Goal: Register for event/course

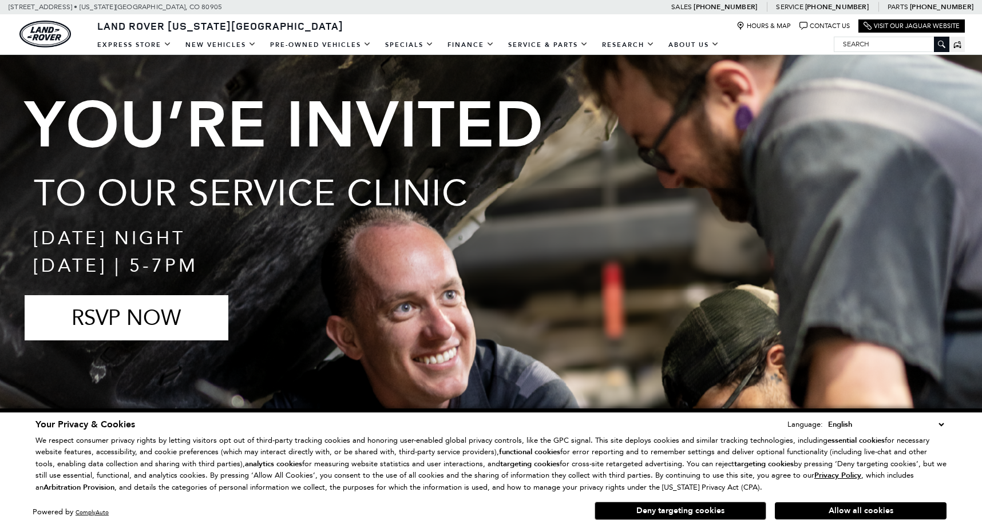
click at [160, 326] on link "RSVP NOW" at bounding box center [127, 317] width 204 height 45
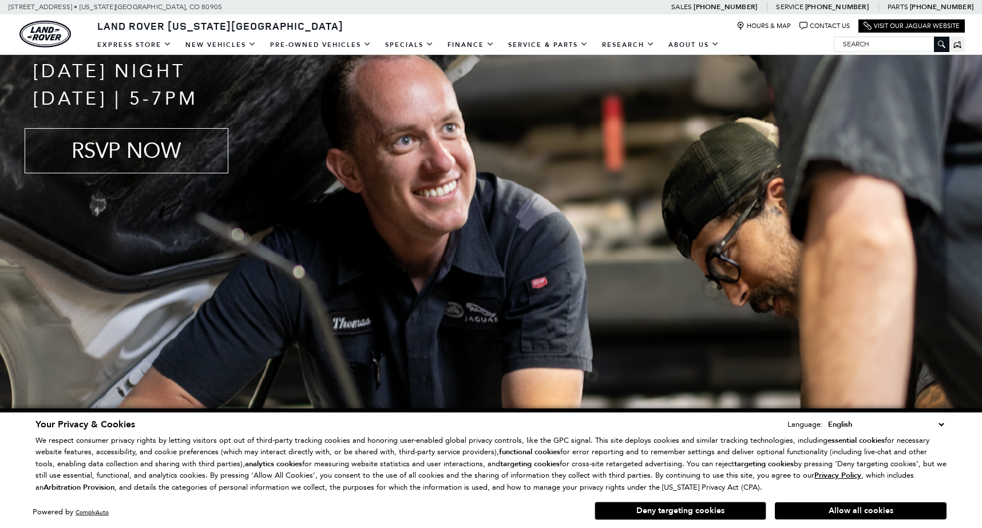
scroll to position [2213, 0]
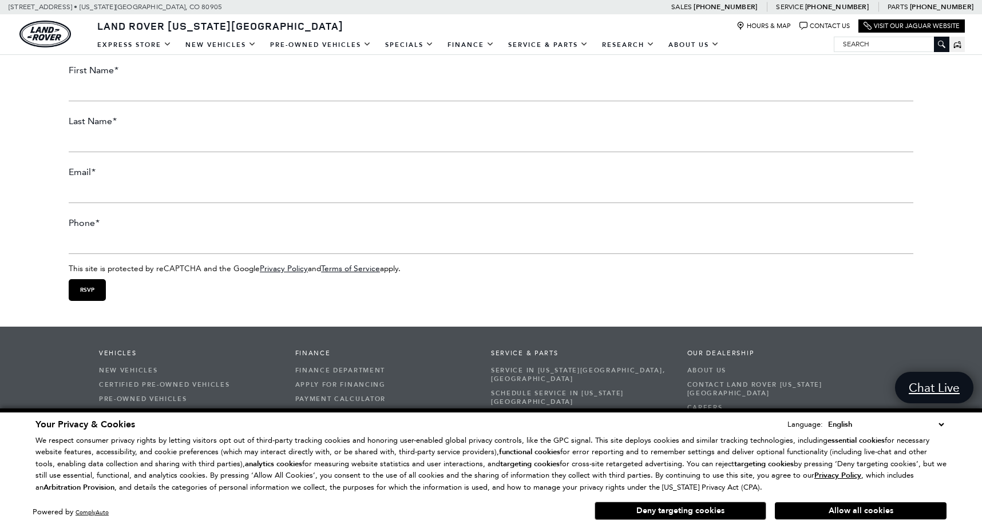
click at [181, 92] on li "First Name *" at bounding box center [491, 83] width 845 height 37
click at [827, 513] on button "Allow all cookies" at bounding box center [861, 511] width 172 height 17
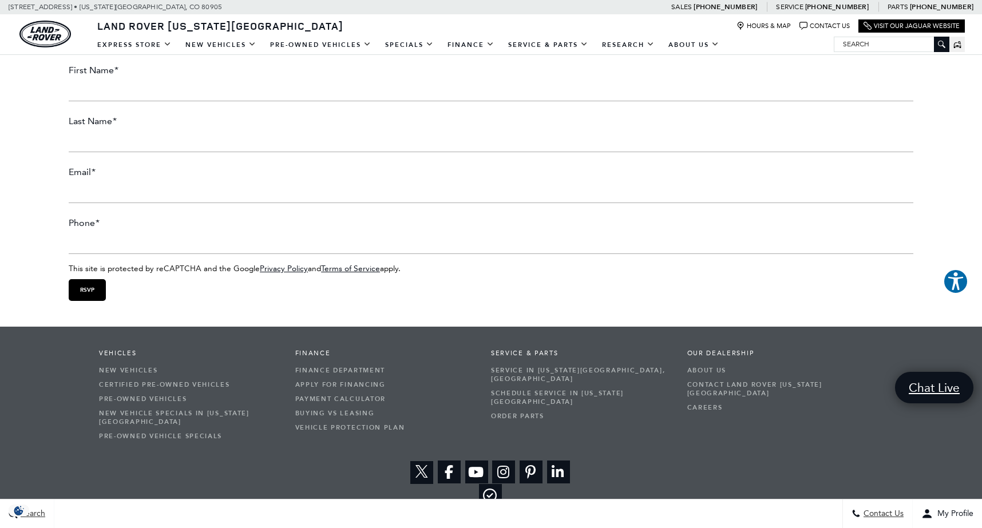
click at [226, 101] on input "First Name *" at bounding box center [491, 89] width 845 height 23
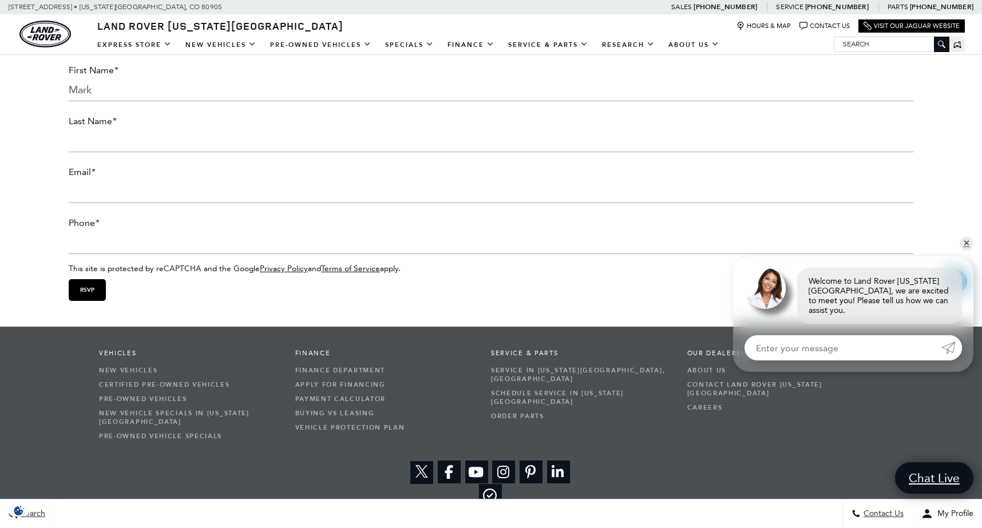
type input "Mark"
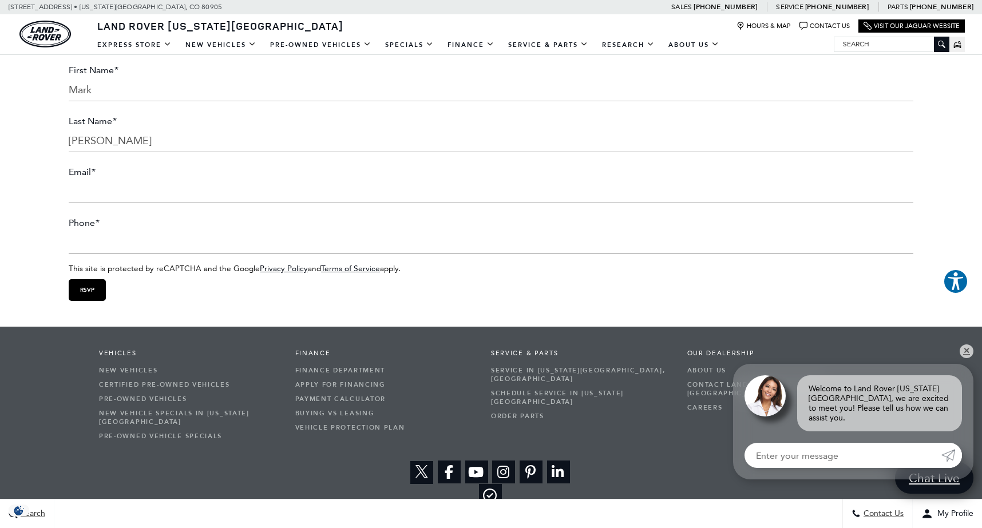
type input "[PERSON_NAME]"
type input "mae"
type input "[EMAIL_ADDRESS][DOMAIN_NAME]"
type input "(___) ___-____"
click at [911, 254] on input "(___) ___-____" at bounding box center [491, 242] width 845 height 23
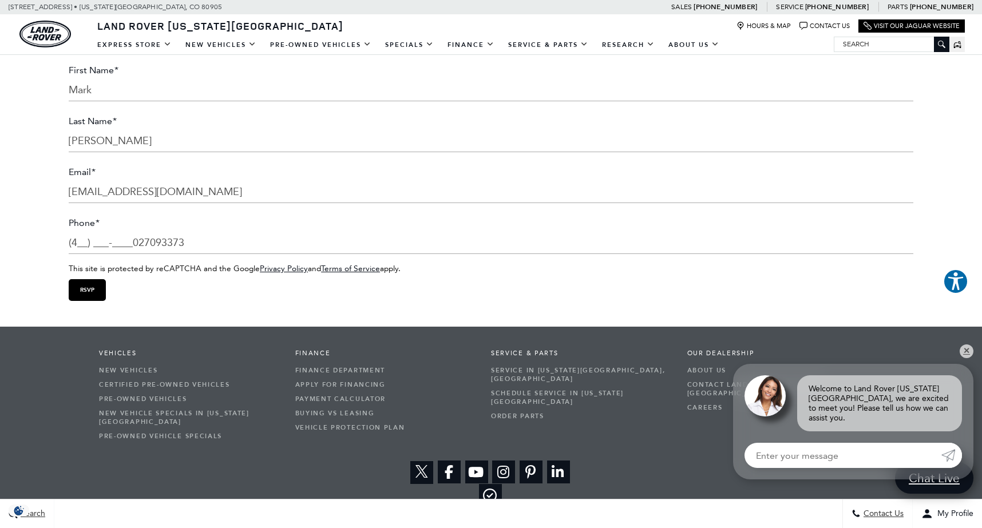
type input "[PHONE_NUMBER]"
click at [967, 358] on link "✕" at bounding box center [967, 352] width 14 height 14
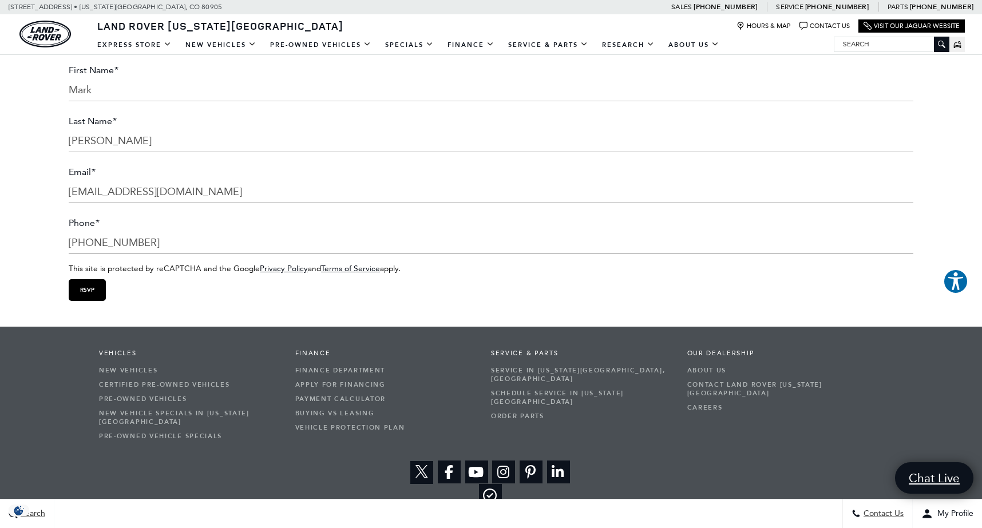
click at [90, 301] on input "RSVP" at bounding box center [87, 290] width 37 height 22
